Goal: Navigation & Orientation: Understand site structure

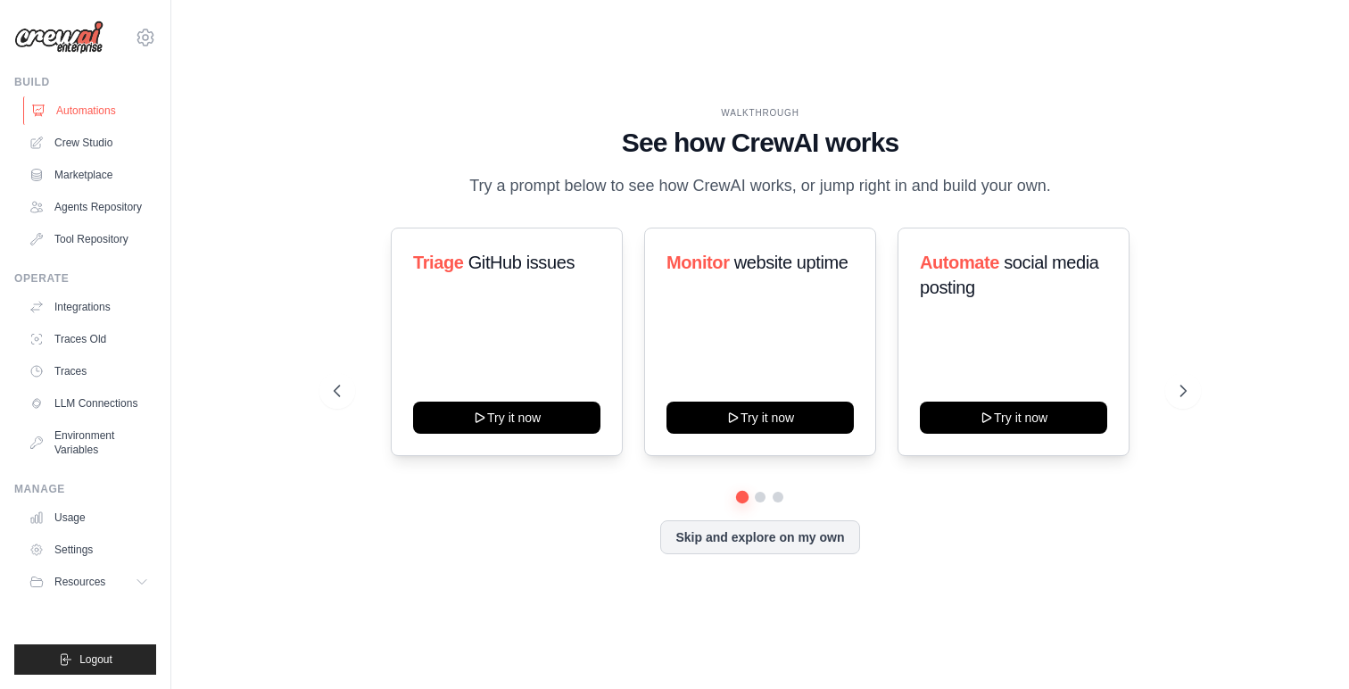
click at [61, 110] on link "Automations" at bounding box center [90, 110] width 135 height 29
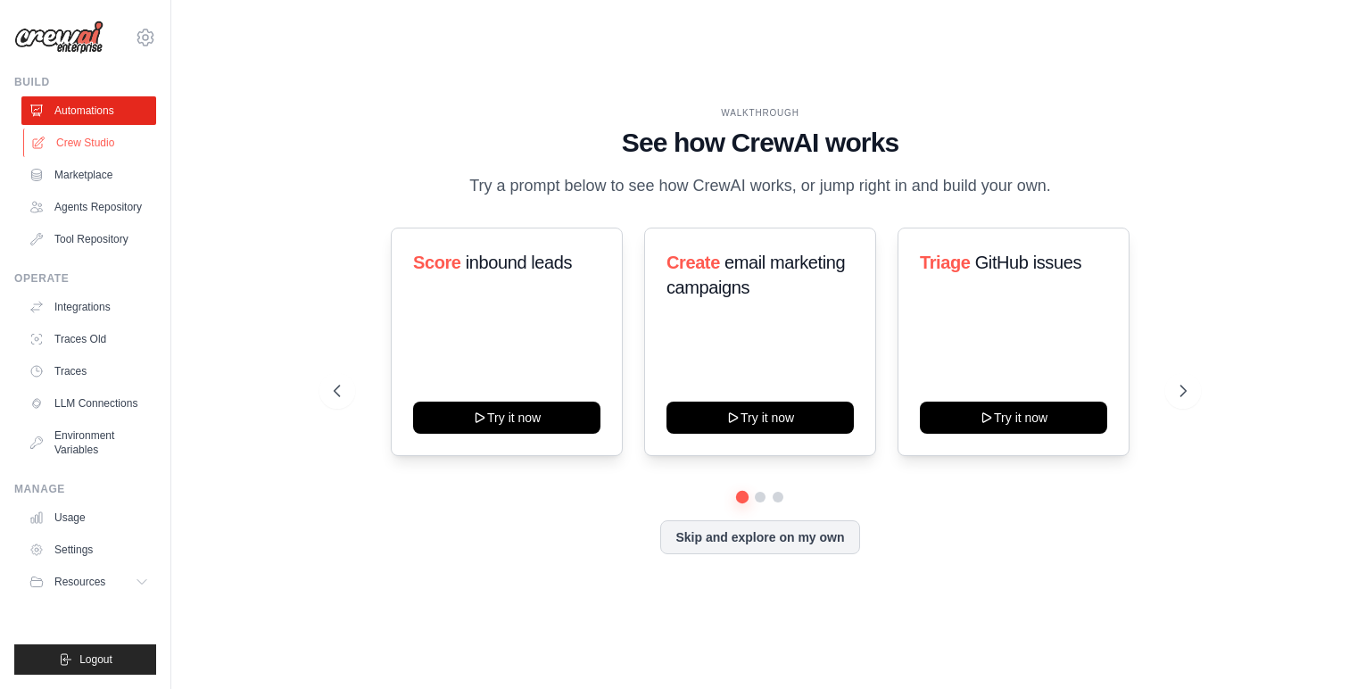
click at [62, 153] on link "Crew Studio" at bounding box center [90, 142] width 135 height 29
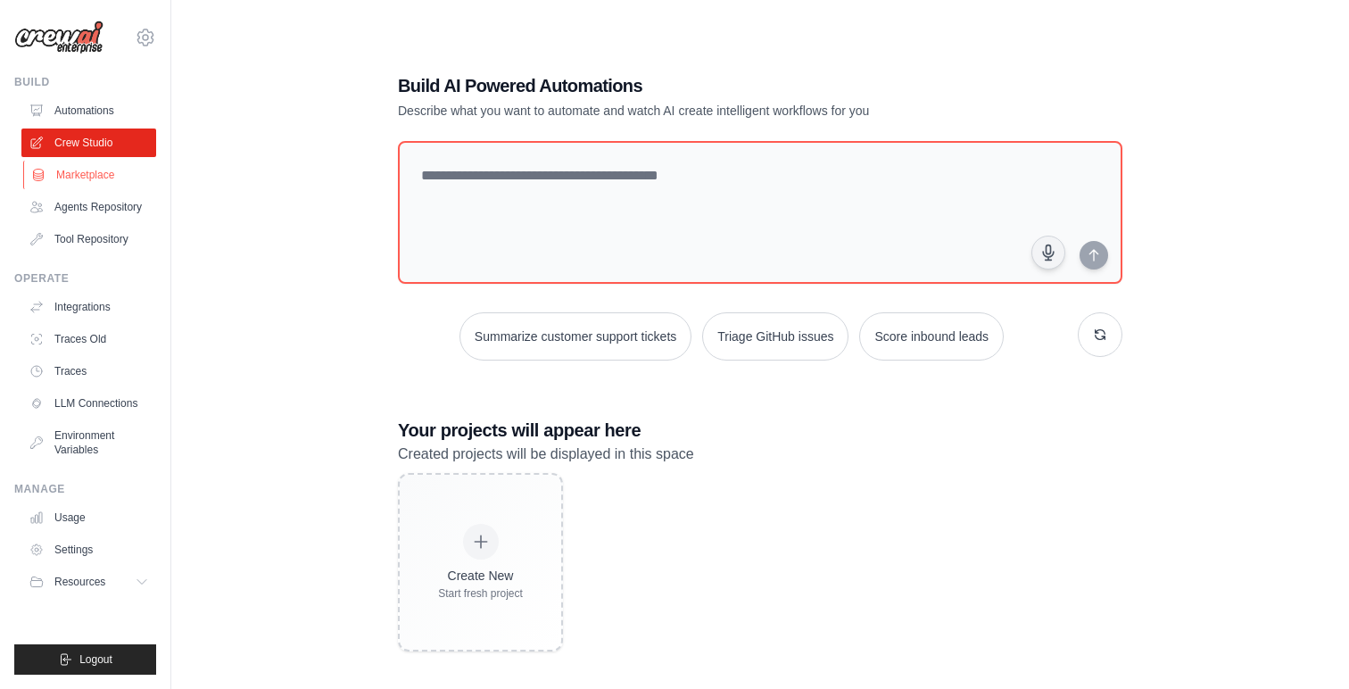
click at [91, 183] on link "Marketplace" at bounding box center [90, 175] width 135 height 29
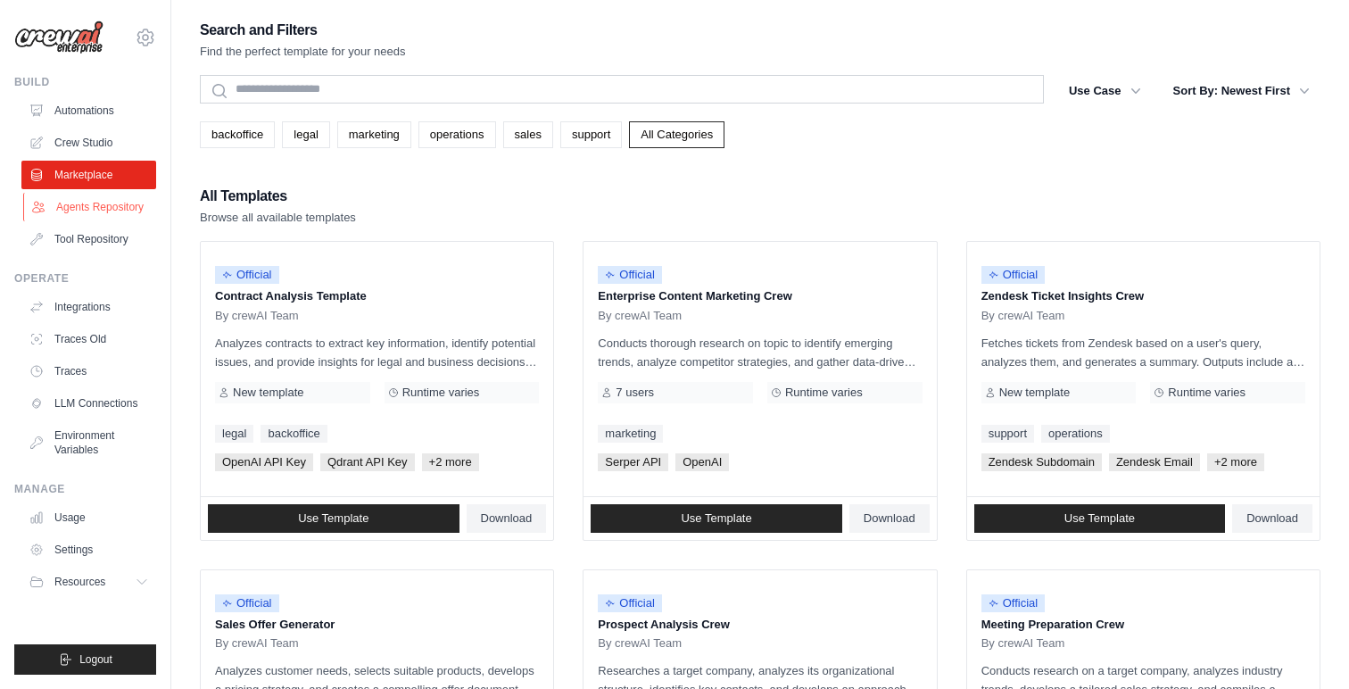
click at [92, 209] on link "Agents Repository" at bounding box center [90, 207] width 135 height 29
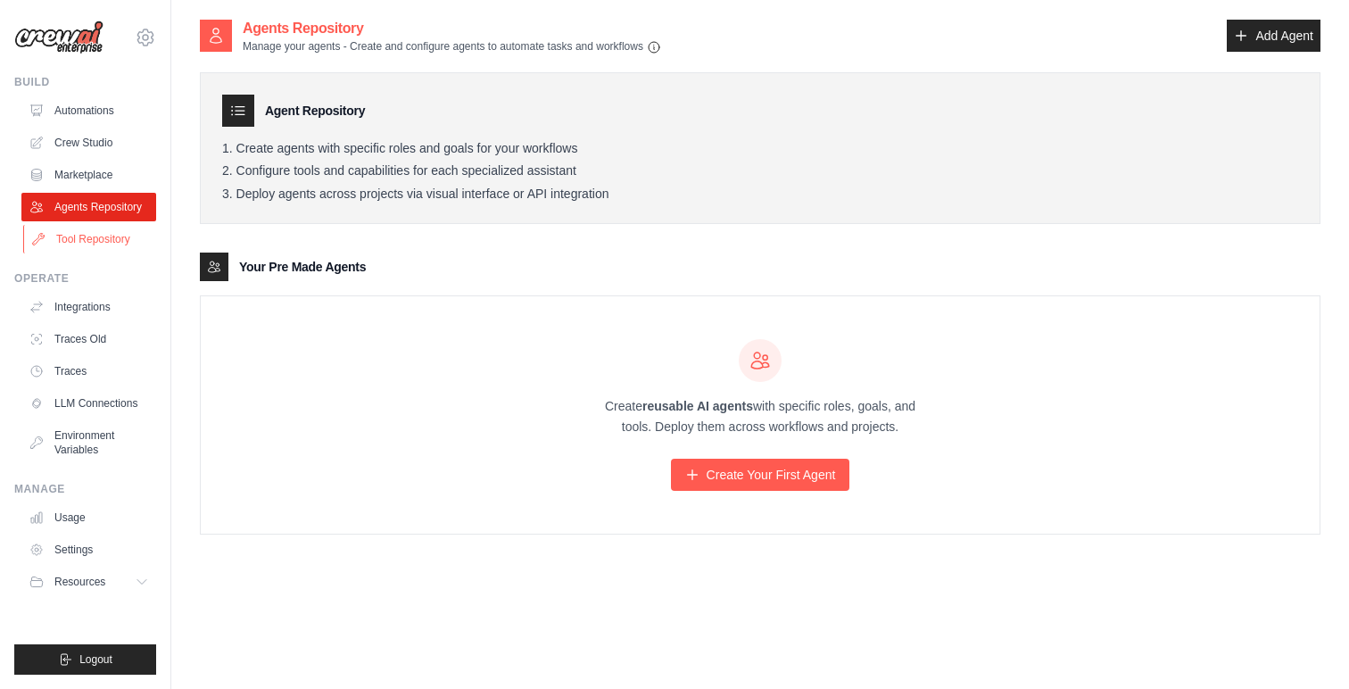
click at [87, 245] on link "Tool Repository" at bounding box center [90, 239] width 135 height 29
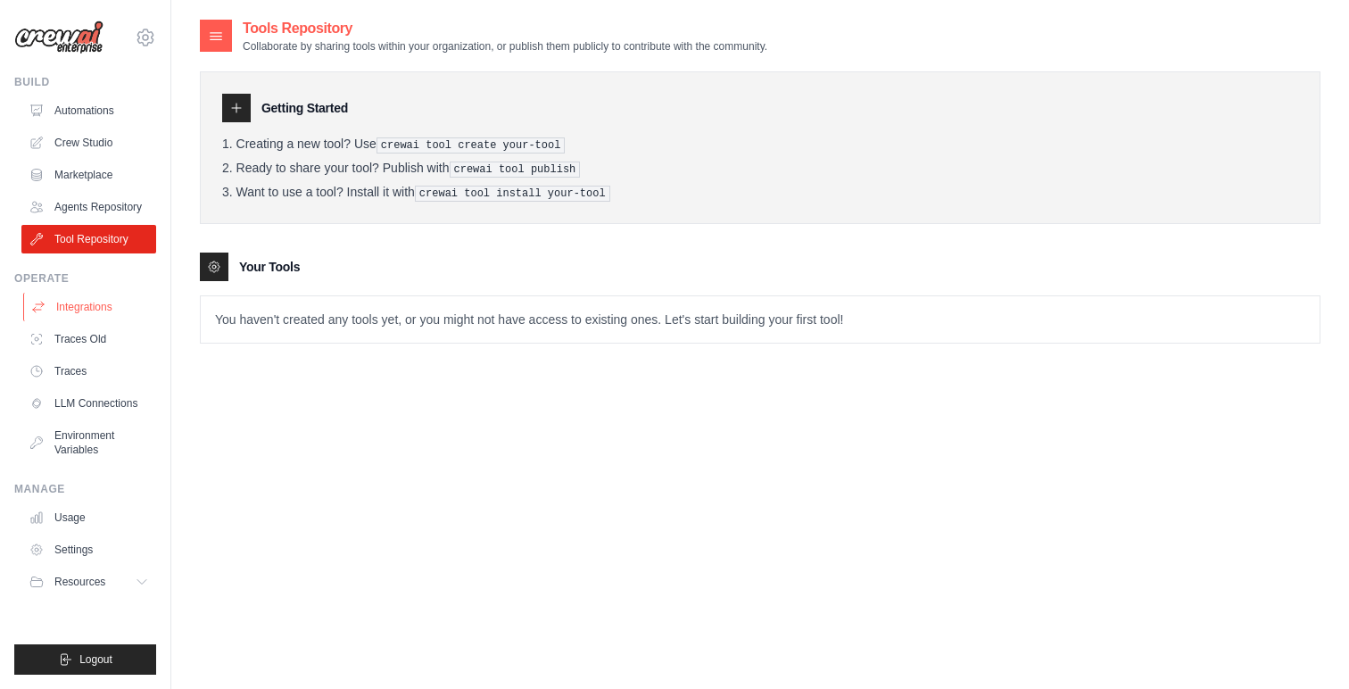
click at [85, 313] on link "Integrations" at bounding box center [90, 307] width 135 height 29
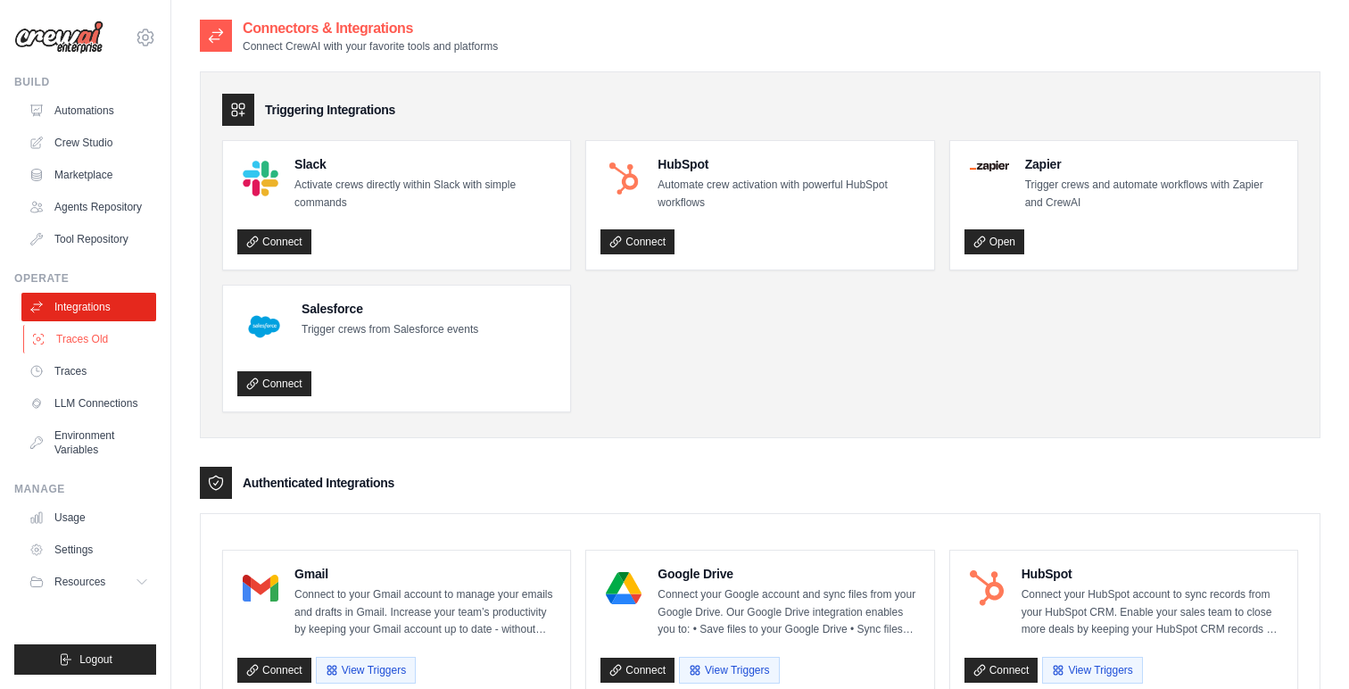
click at [80, 342] on link "Traces Old" at bounding box center [90, 339] width 135 height 29
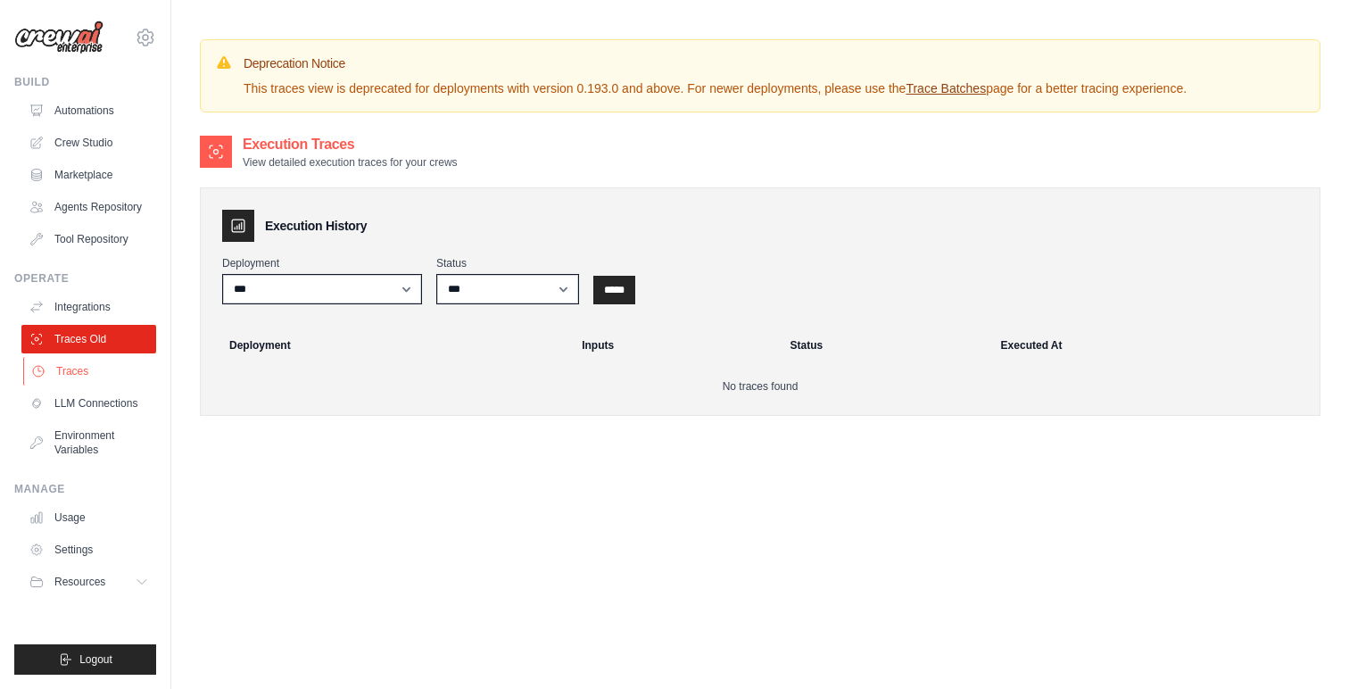
click at [79, 374] on link "Traces" at bounding box center [90, 371] width 135 height 29
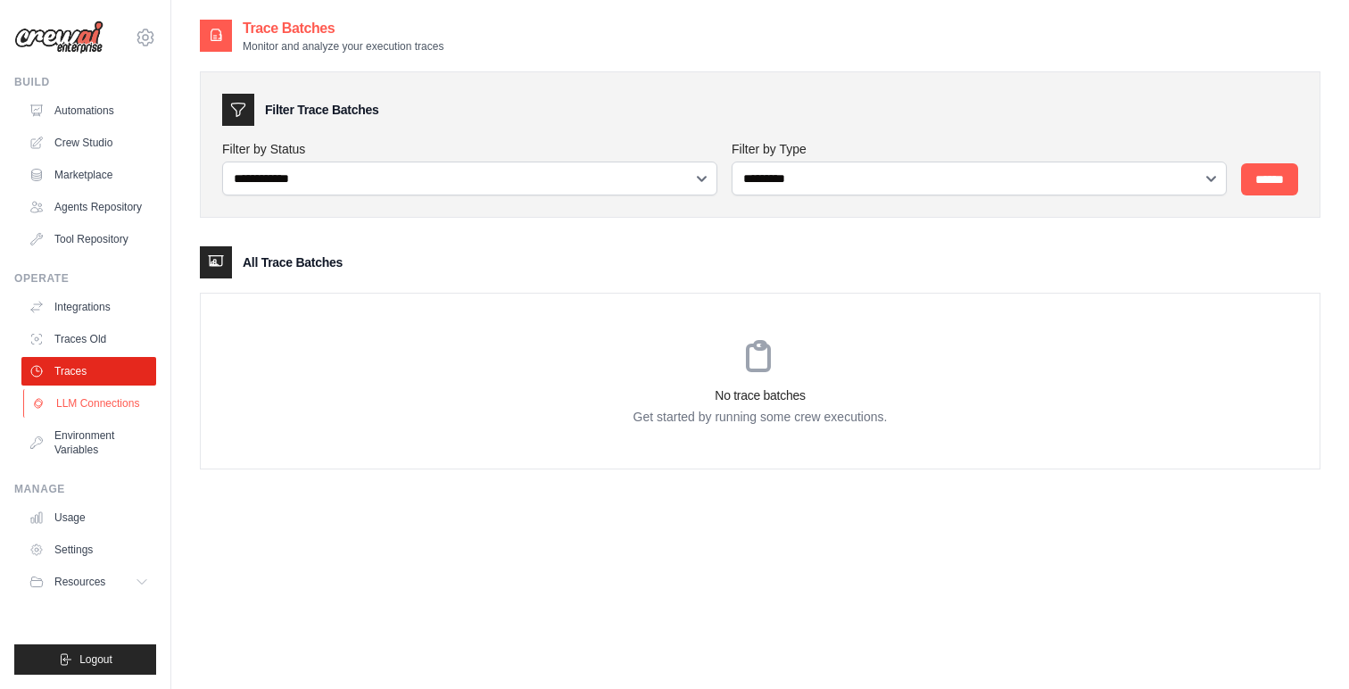
click at [74, 412] on link "LLM Connections" at bounding box center [90, 403] width 135 height 29
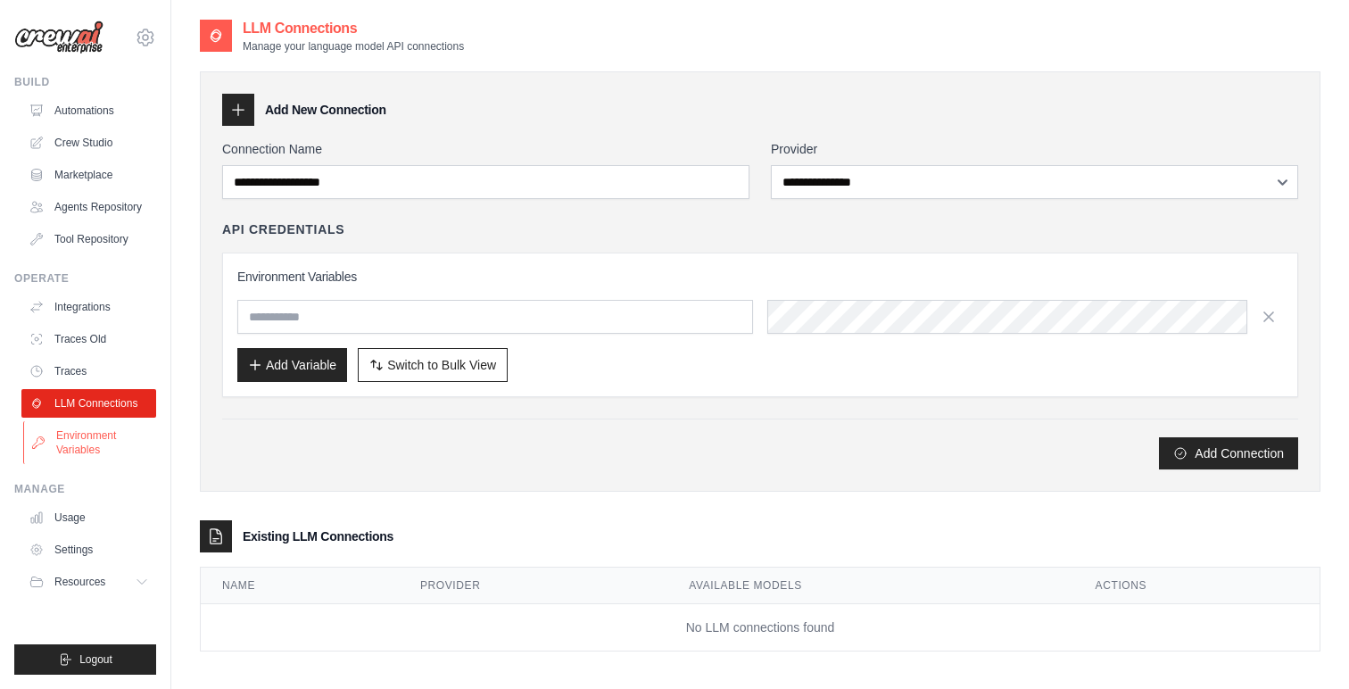
click at [68, 441] on link "Environment Variables" at bounding box center [90, 442] width 135 height 43
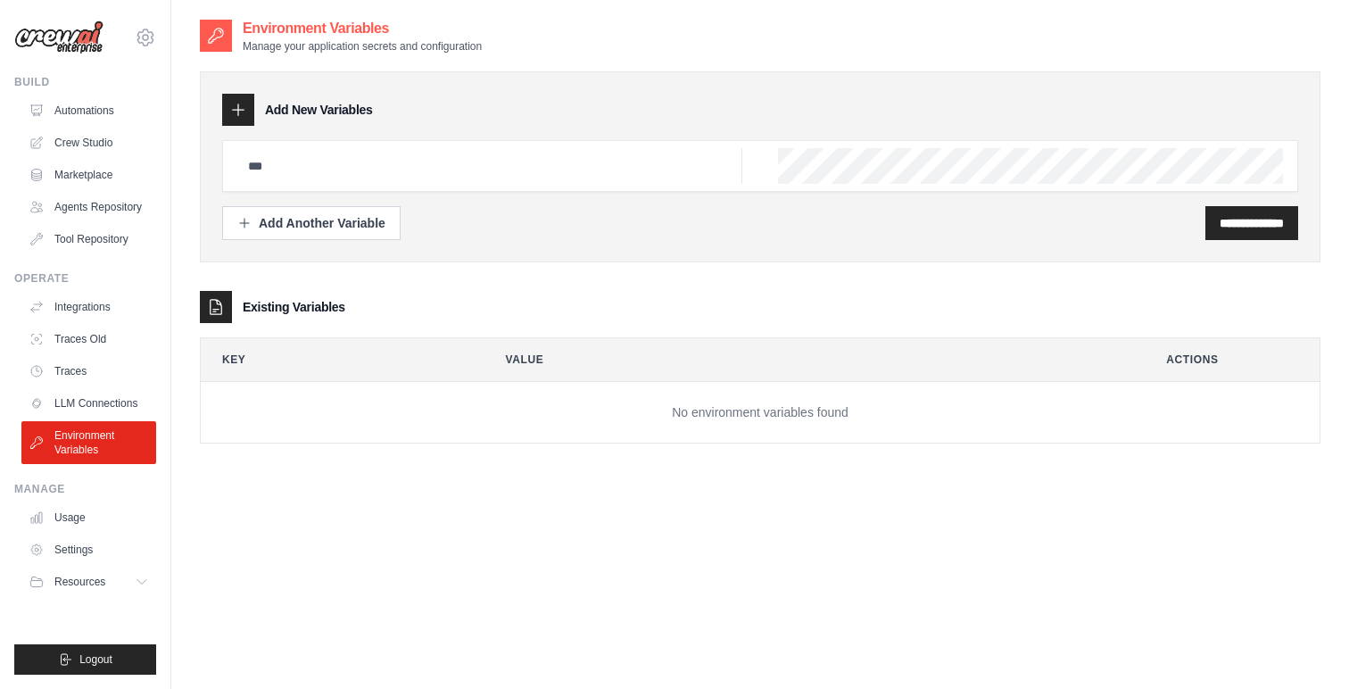
scroll to position [36, 0]
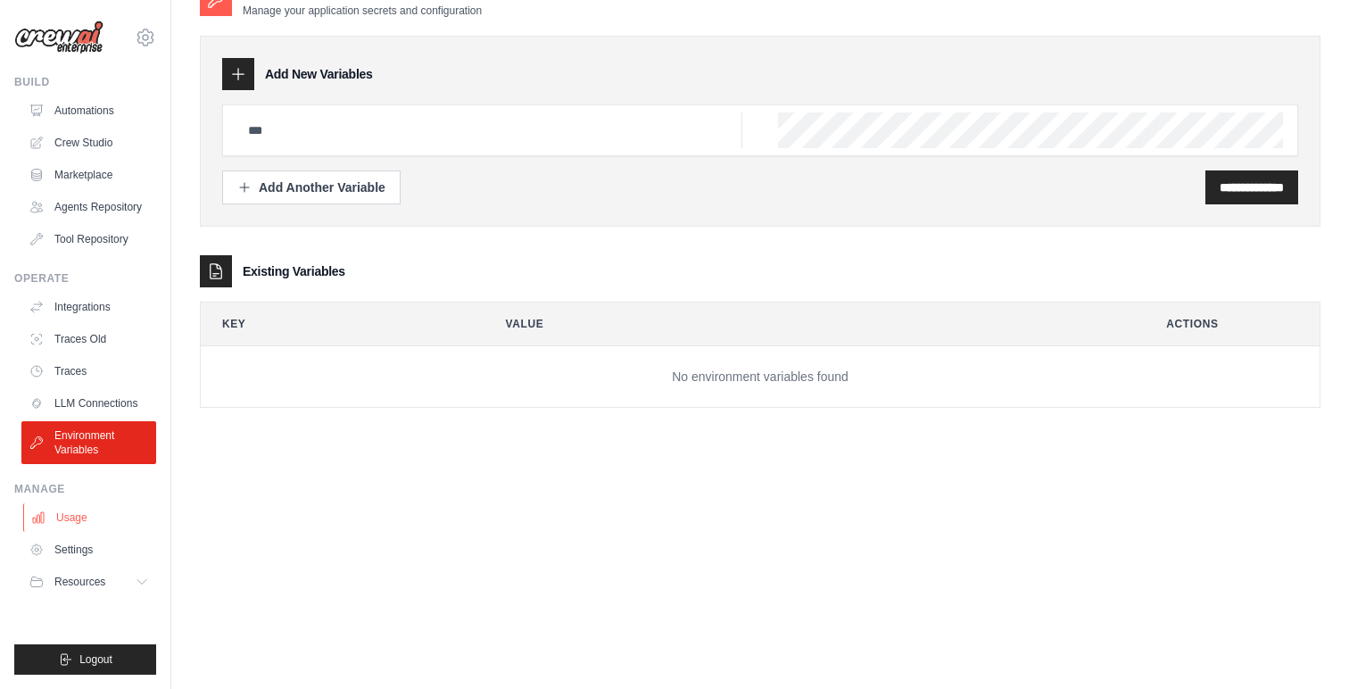
click at [62, 510] on link "Usage" at bounding box center [90, 517] width 135 height 29
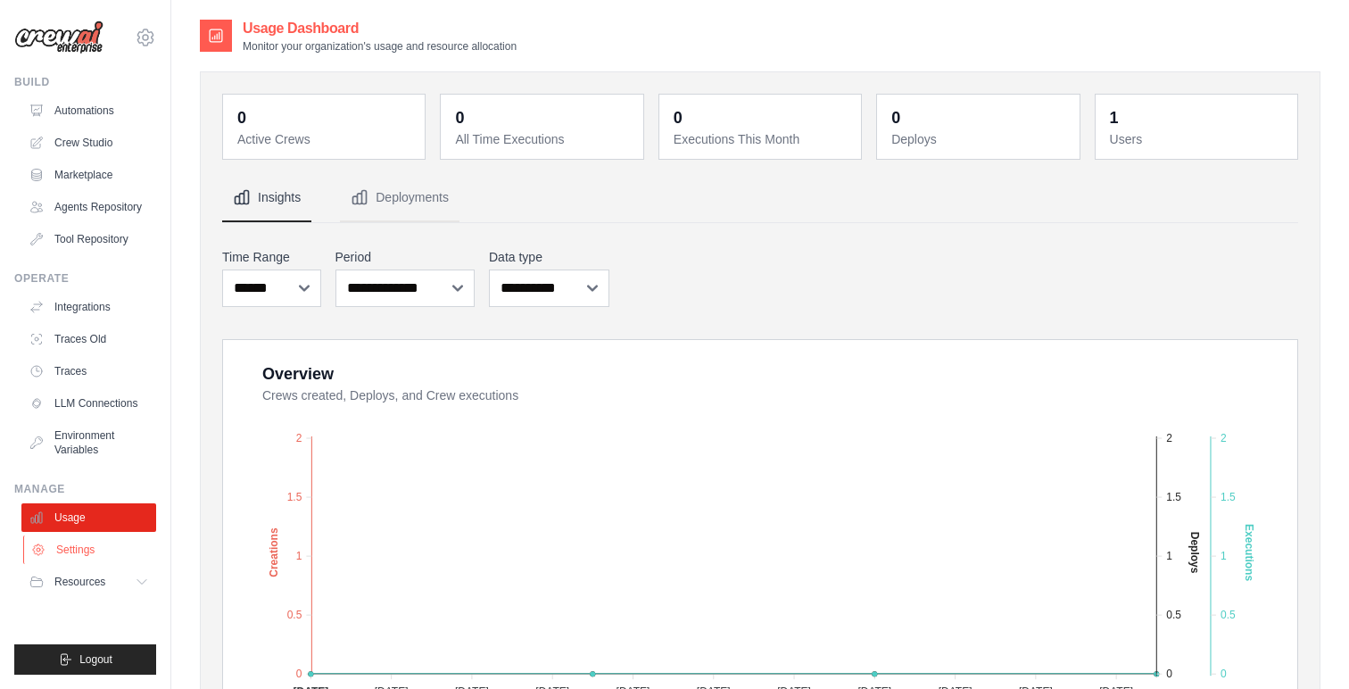
click at [97, 546] on link "Settings" at bounding box center [90, 549] width 135 height 29
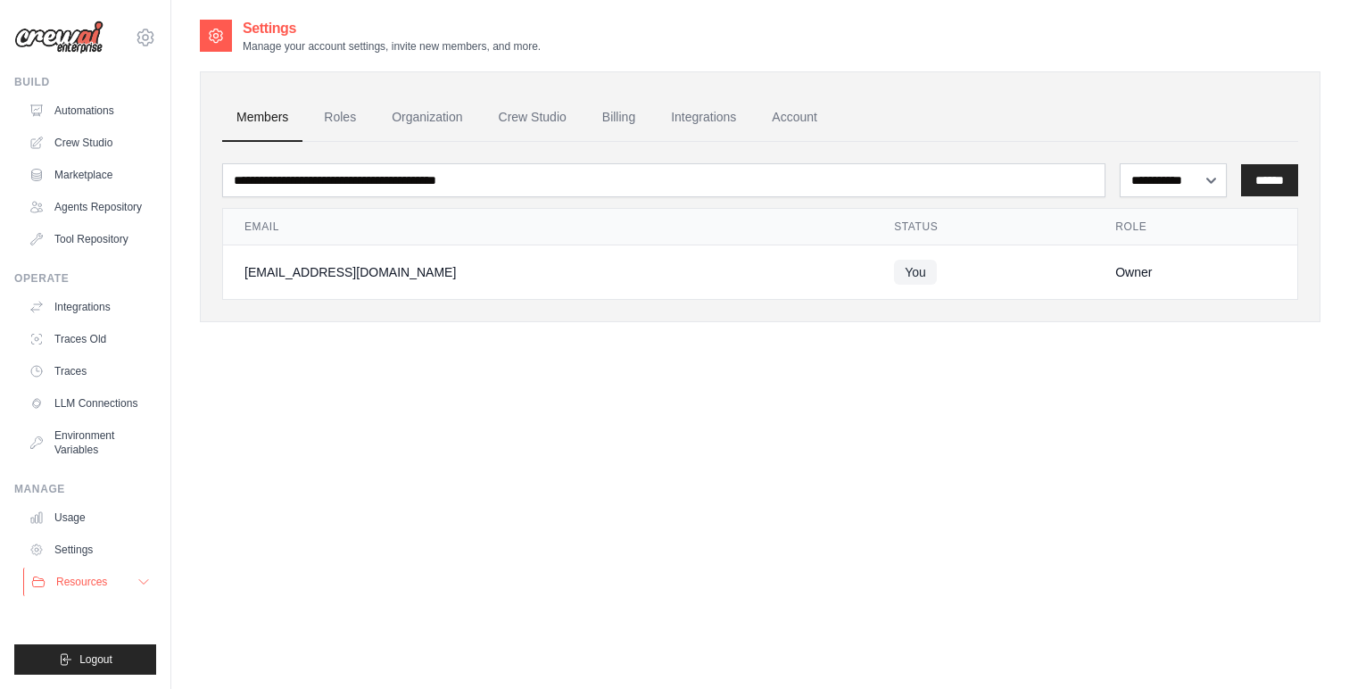
click at [94, 584] on span "Resources" at bounding box center [81, 582] width 51 height 14
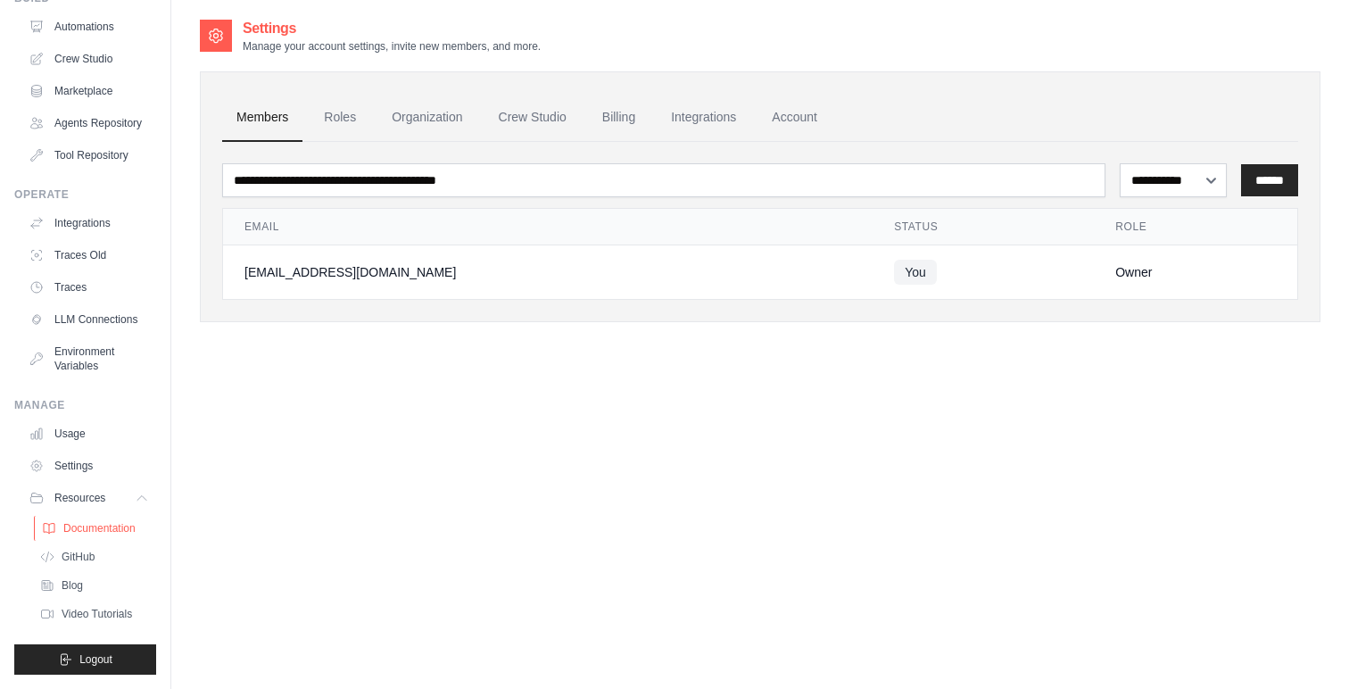
click at [84, 528] on span "Documentation" at bounding box center [99, 528] width 72 height 14
click at [64, 562] on span "GitHub" at bounding box center [79, 557] width 33 height 14
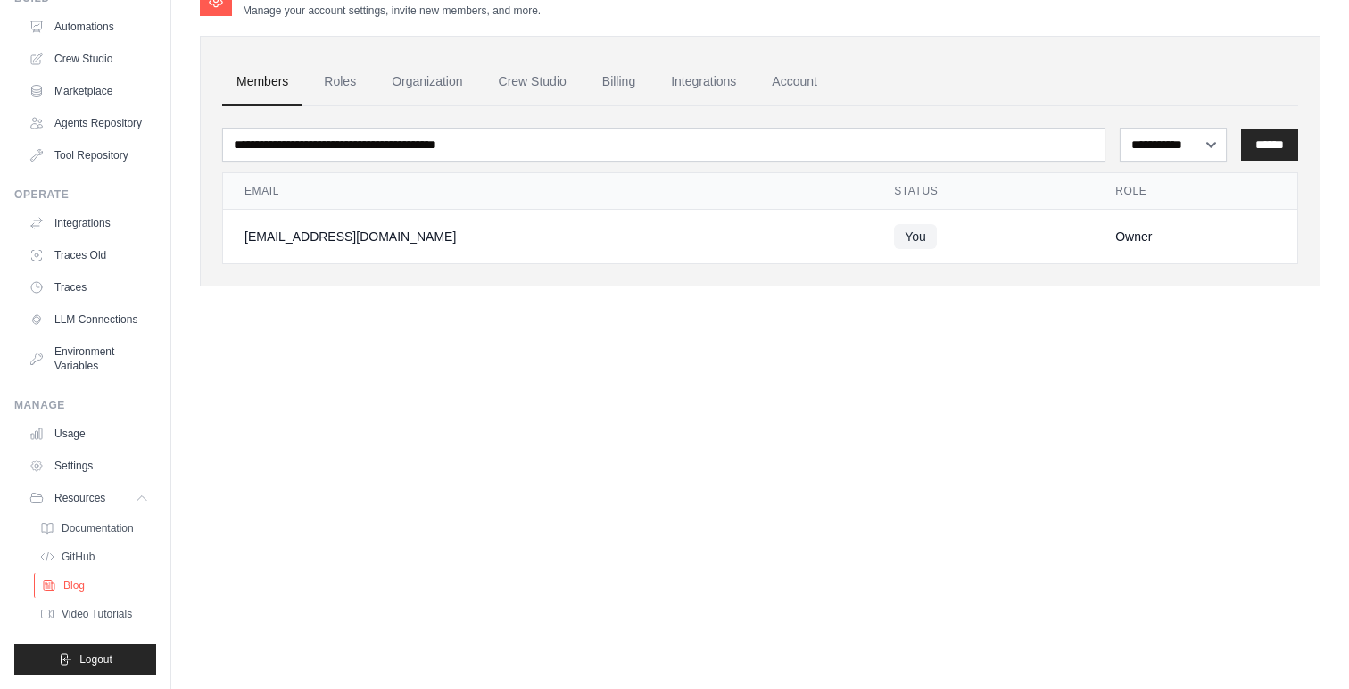
click at [68, 585] on span "Blog" at bounding box center [73, 585] width 21 height 14
click at [97, 610] on span "Video Tutorials" at bounding box center [98, 614] width 70 height 14
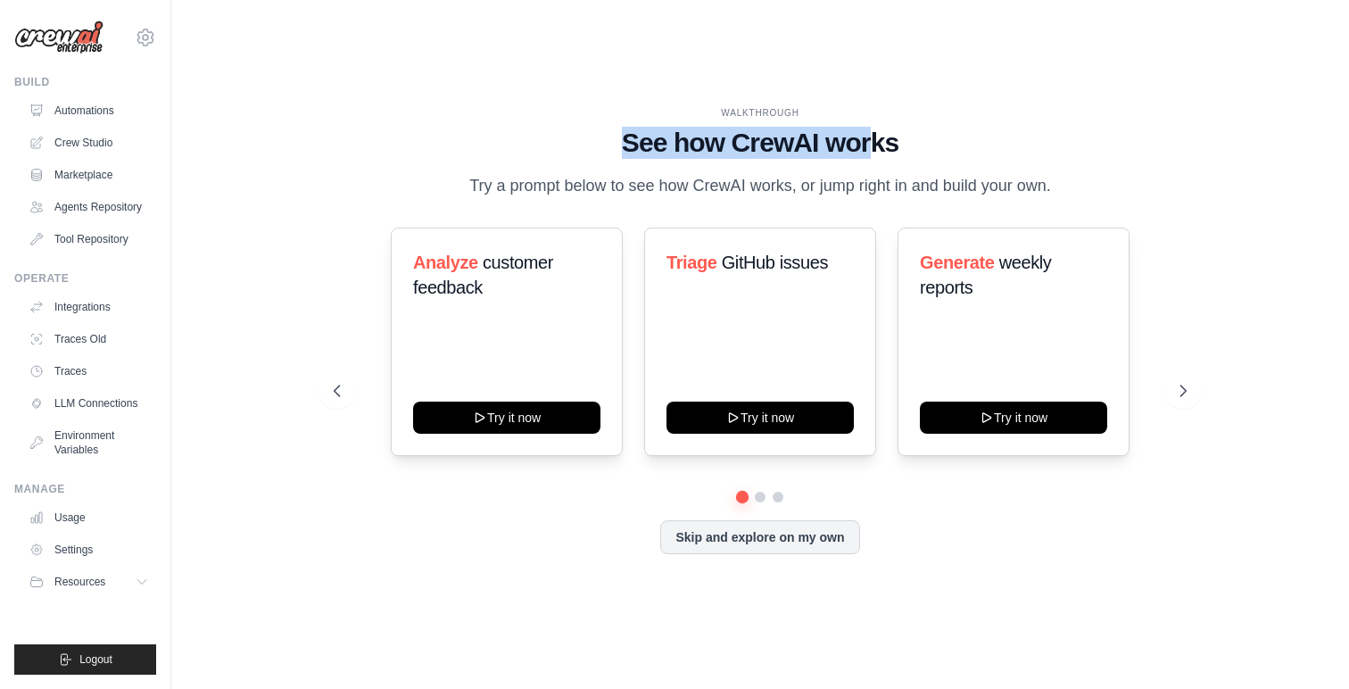
drag, startPoint x: 613, startPoint y: 140, endPoint x: 874, endPoint y: 138, distance: 261.4
click at [873, 139] on h1 "See how CrewAI works" at bounding box center [761, 143] width 854 height 32
click at [874, 138] on h1 "See how CrewAI works" at bounding box center [761, 143] width 854 height 32
